Goal: Navigation & Orientation: Find specific page/section

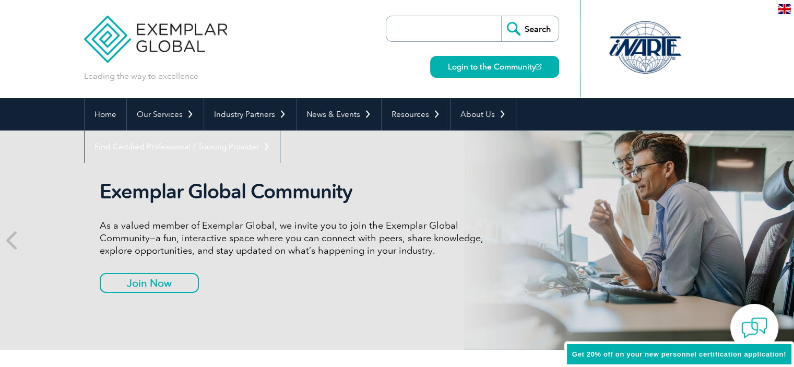
click at [481, 69] on link "Login to the Community" at bounding box center [494, 67] width 129 height 22
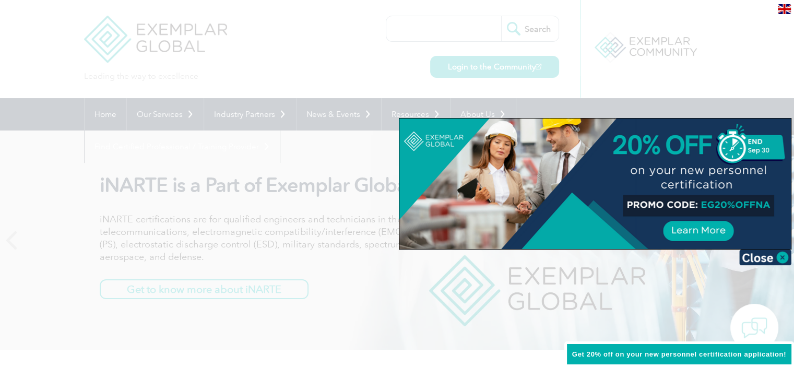
click at [290, 62] on div at bounding box center [397, 183] width 794 height 367
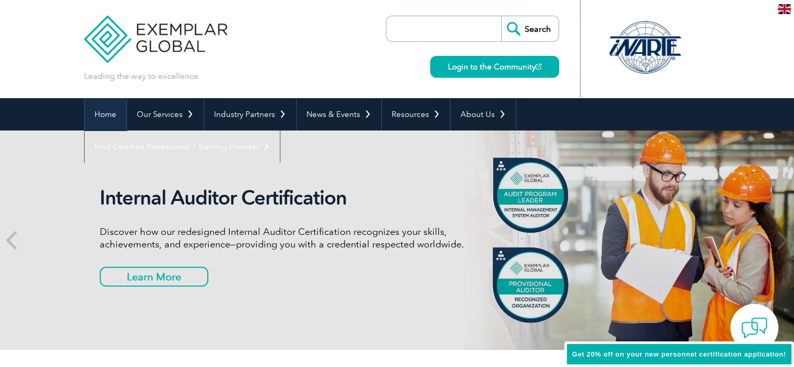
click at [103, 113] on link "Home" at bounding box center [106, 114] width 42 height 32
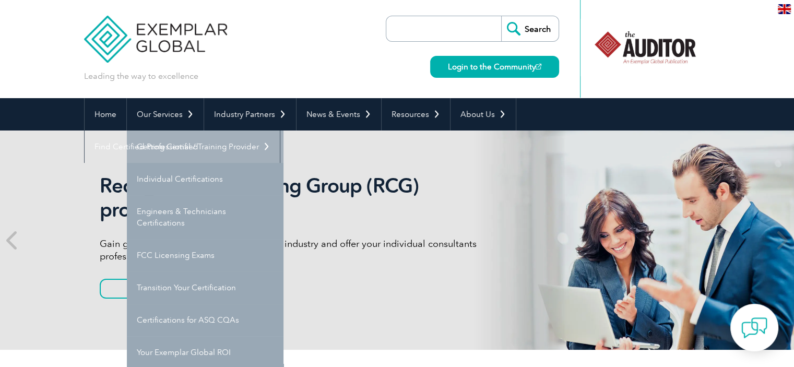
click at [166, 143] on link "Getting Certified" at bounding box center [205, 146] width 157 height 32
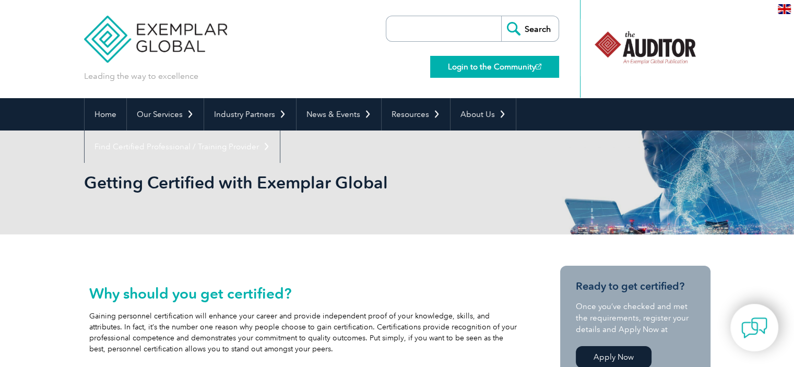
click at [530, 72] on link "Login to the Community" at bounding box center [494, 67] width 129 height 22
